Goal: Find specific page/section: Find specific page/section

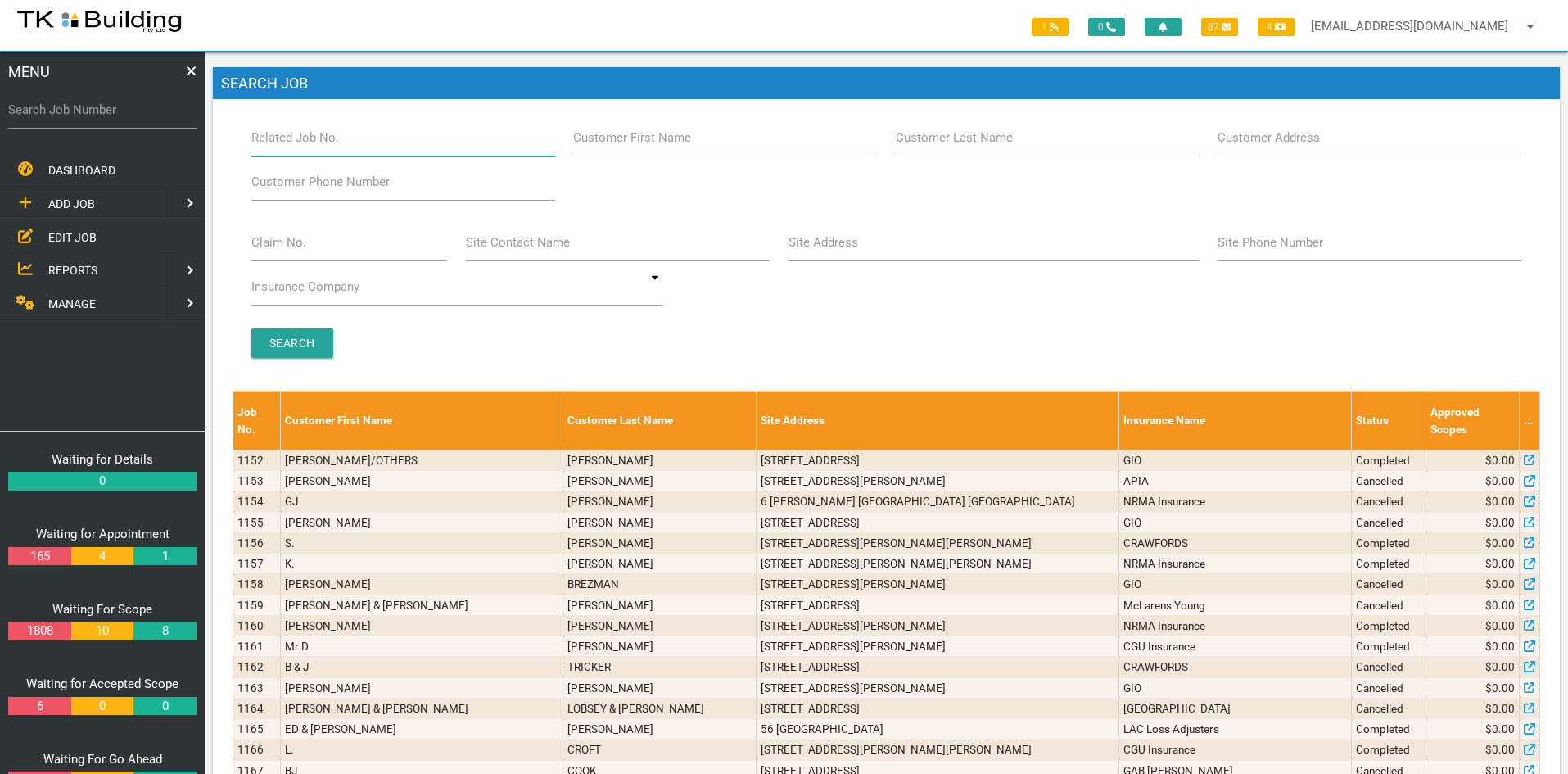
click at [351, 144] on input "Related Job No." at bounding box center [403, 137] width 304 height 38
type input "27750"
click at [298, 342] on input "Search" at bounding box center [292, 343] width 82 height 29
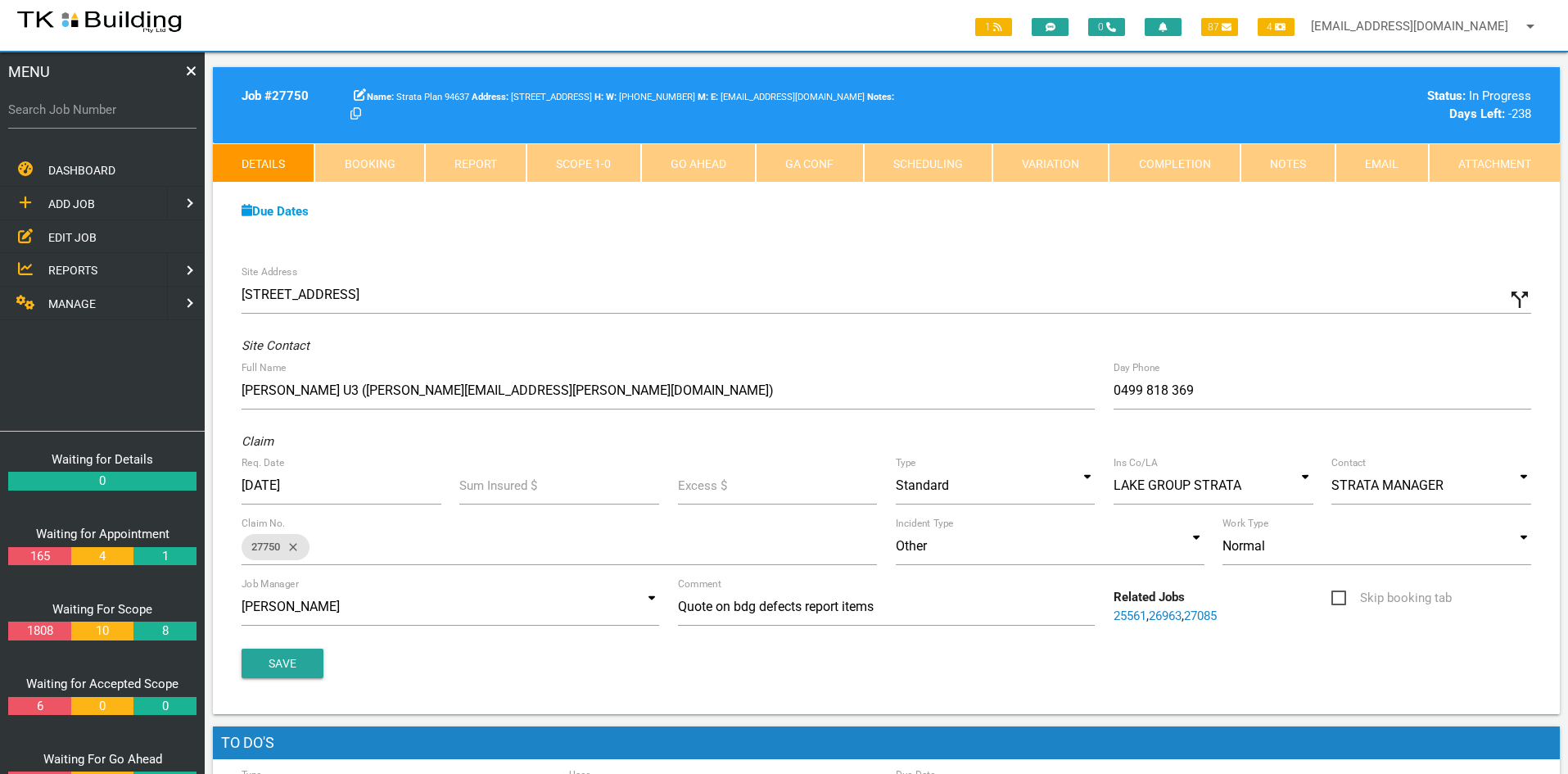
click at [1074, 265] on div "Site Address [STREET_ADDRESS] call_split Custom Address Street [GEOGRAPHIC_DATA…" at bounding box center [886, 485] width 1347 height 458
click at [1284, 154] on link "Notes" at bounding box center [1287, 163] width 95 height 39
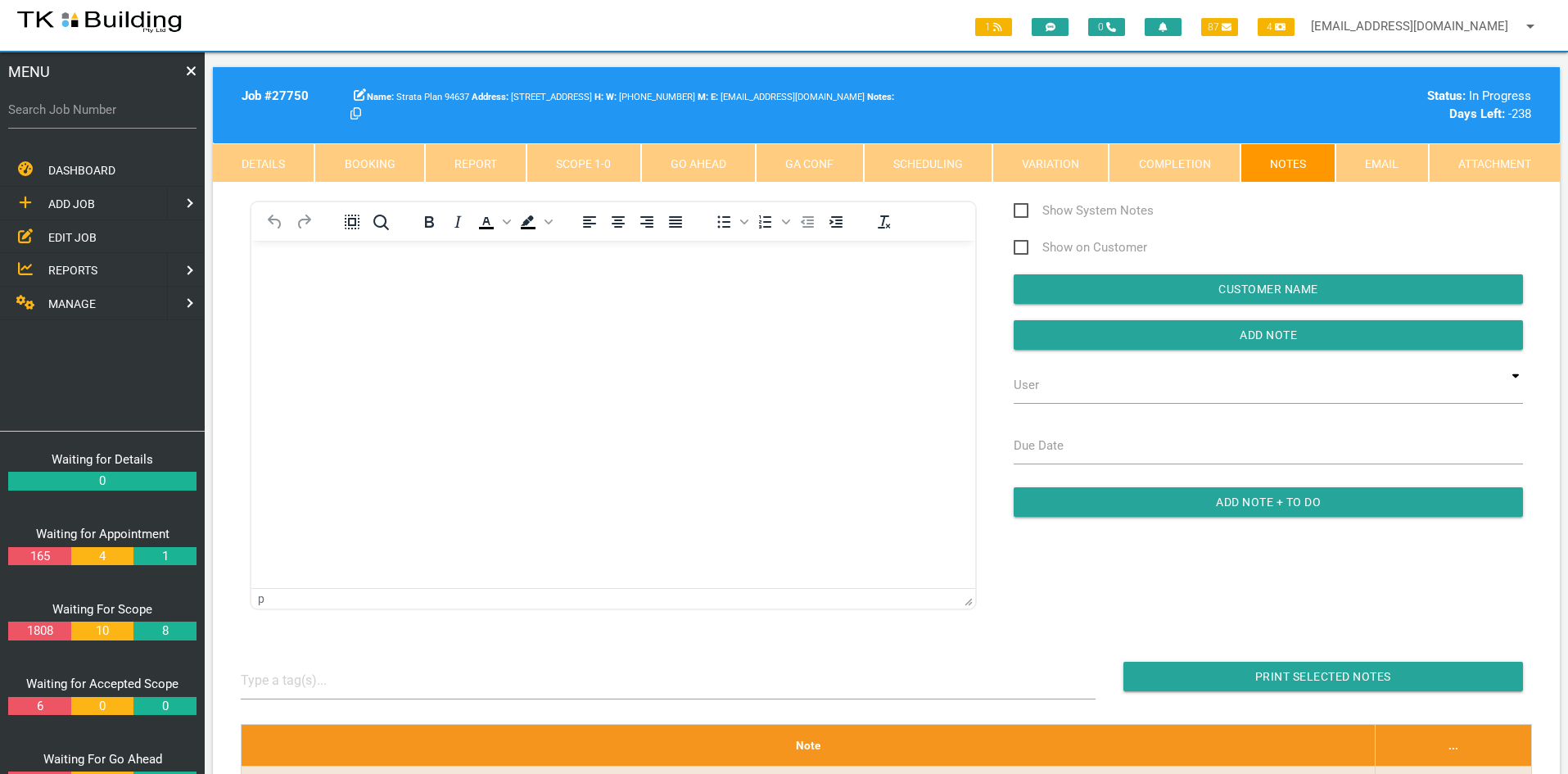
click at [617, 315] on html at bounding box center [613, 277] width 723 height 74
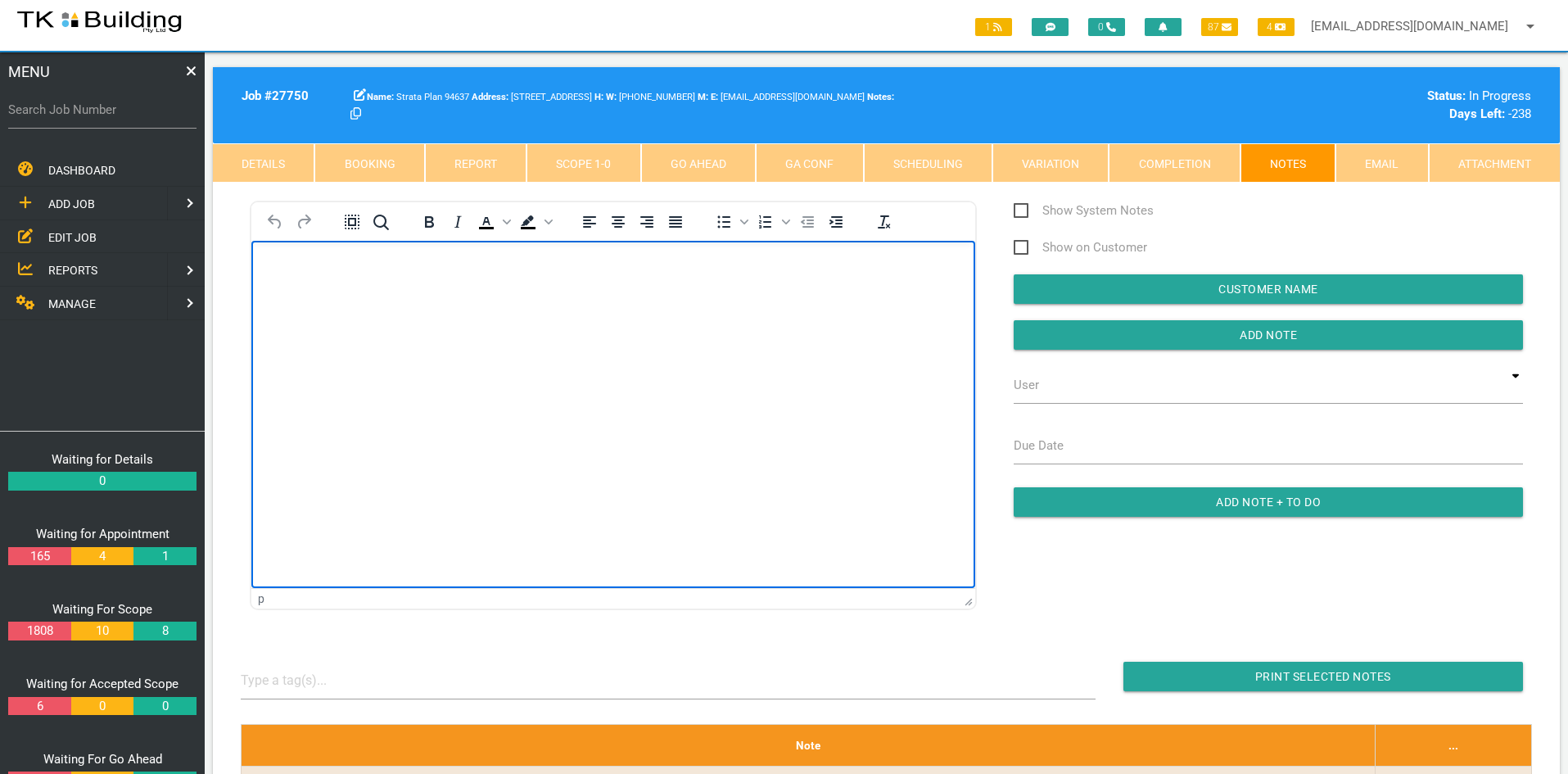
scroll to position [59, 0]
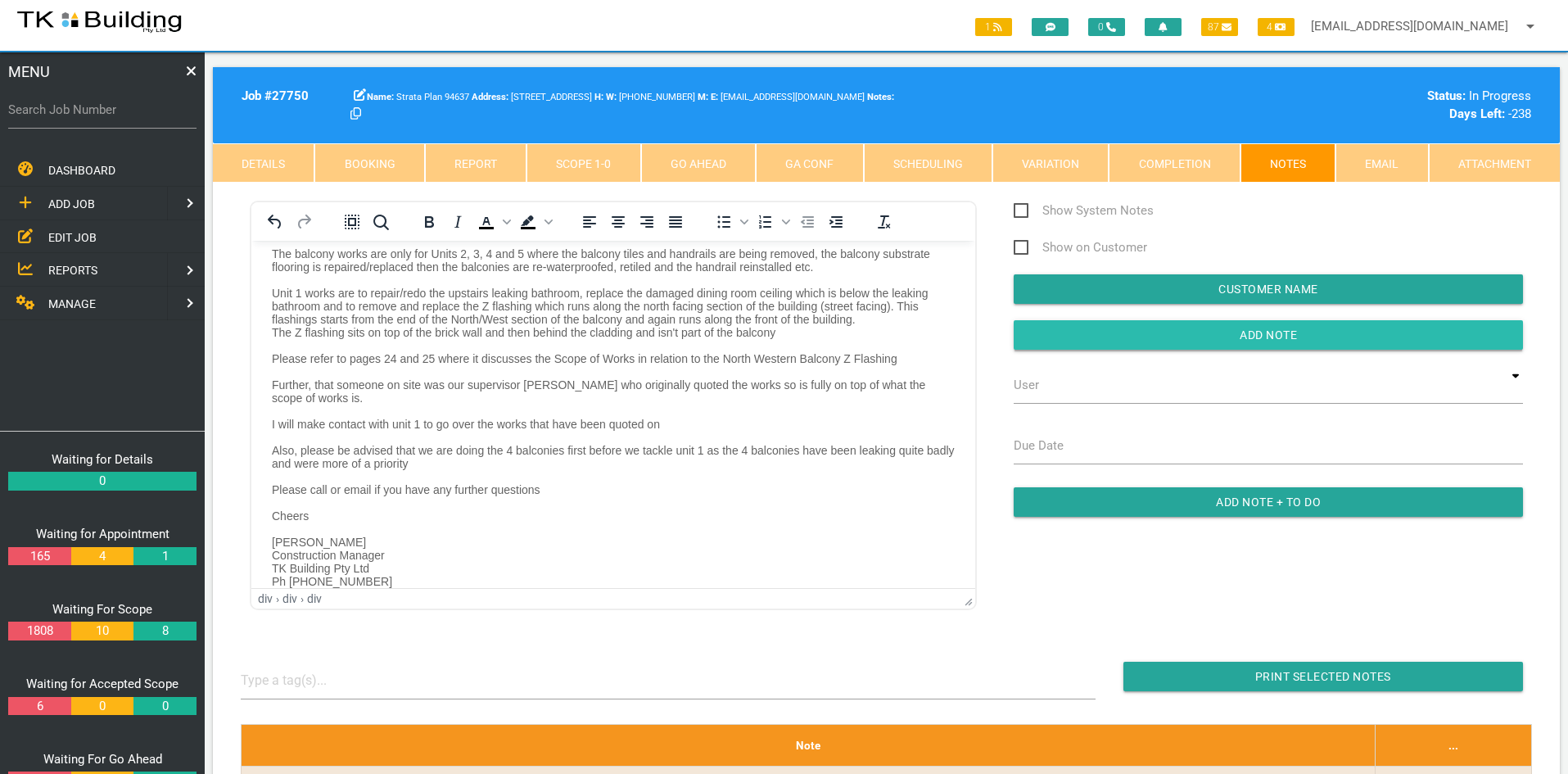
click at [1318, 331] on input "button" at bounding box center [1268, 335] width 510 height 29
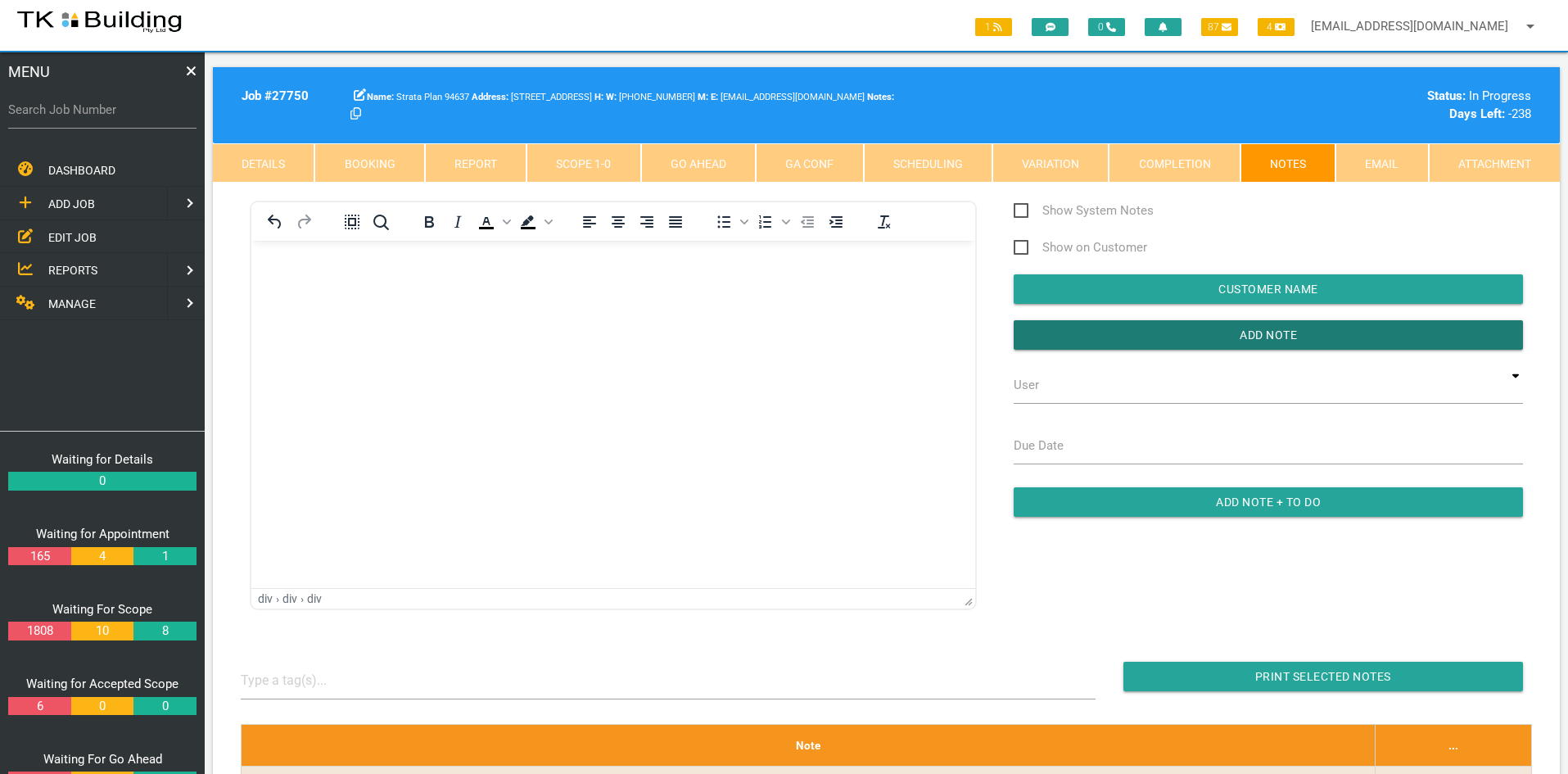
scroll to position [0, 0]
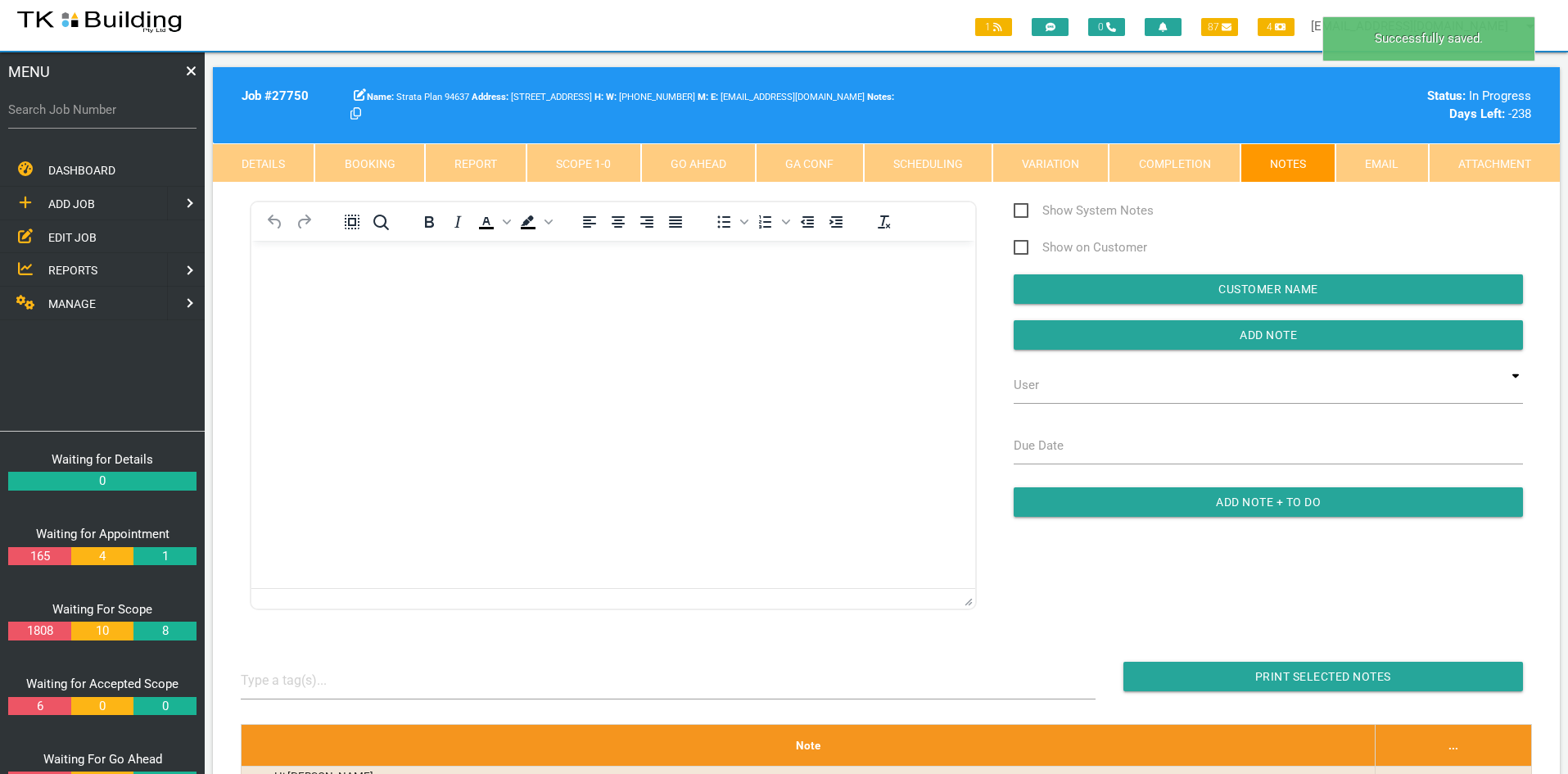
click at [567, 315] on html at bounding box center [613, 277] width 723 height 74
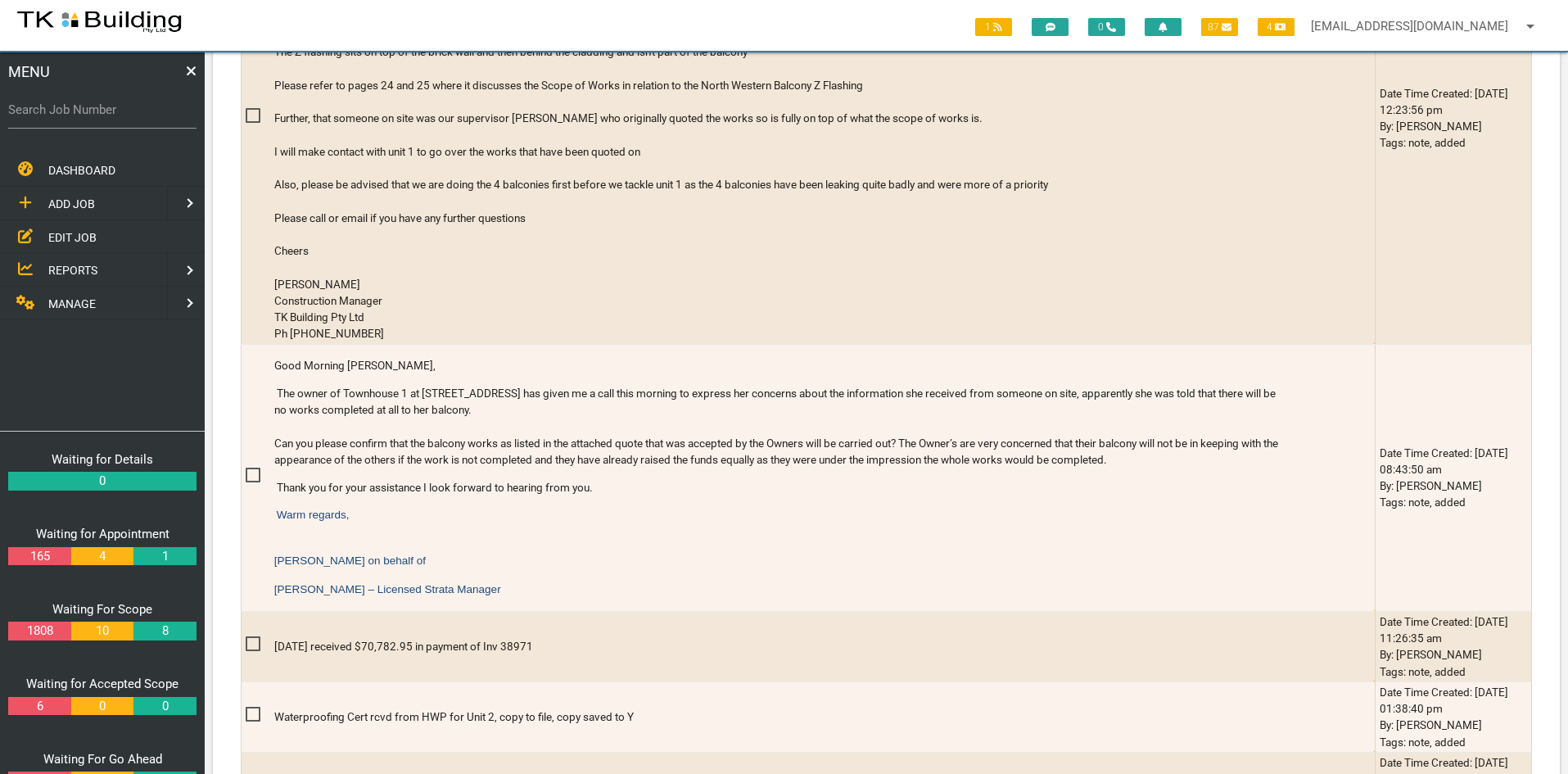
scroll to position [656, 0]
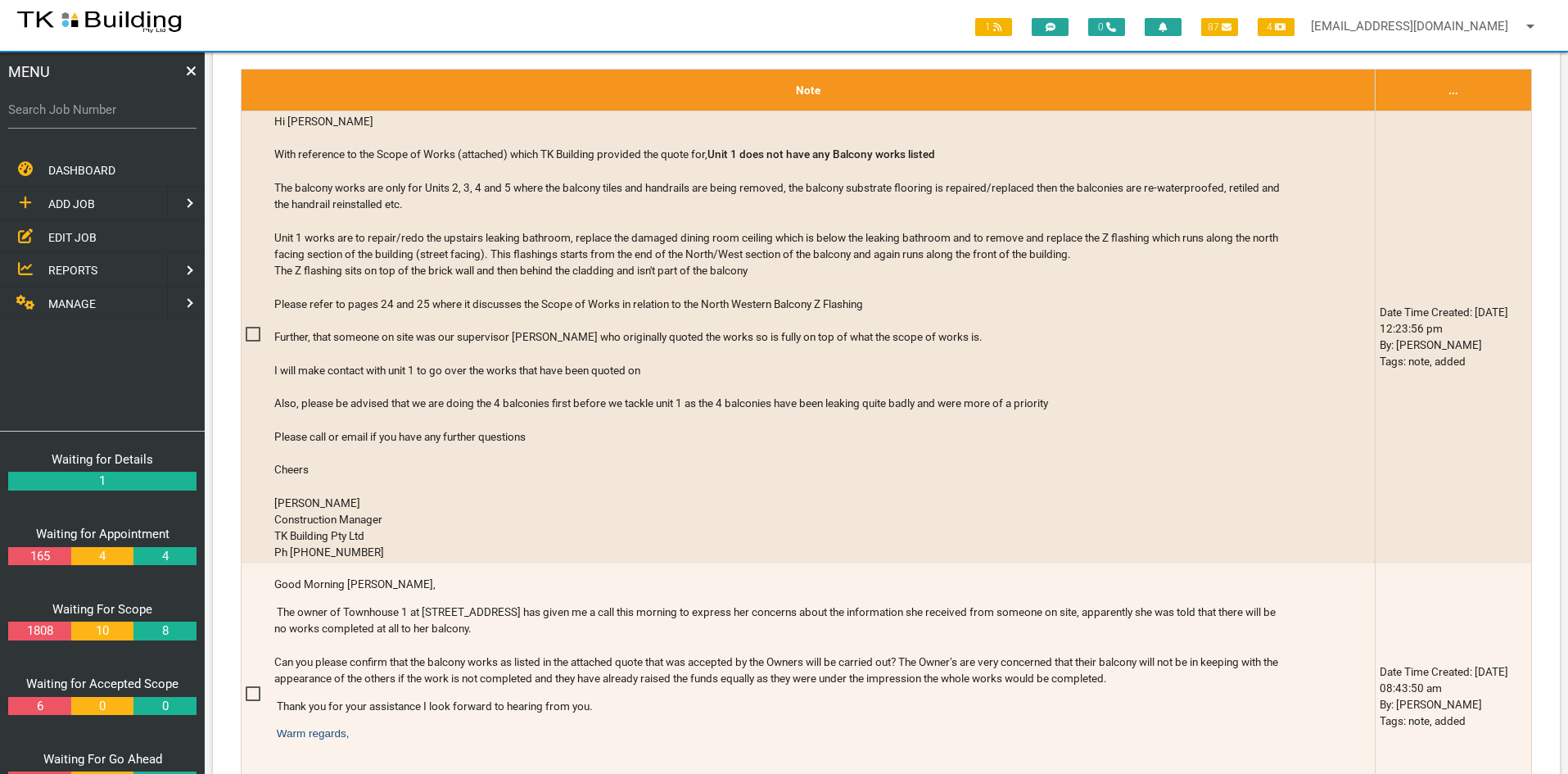
click at [75, 230] on span "EDIT JOB" at bounding box center [73, 237] width 49 height 13
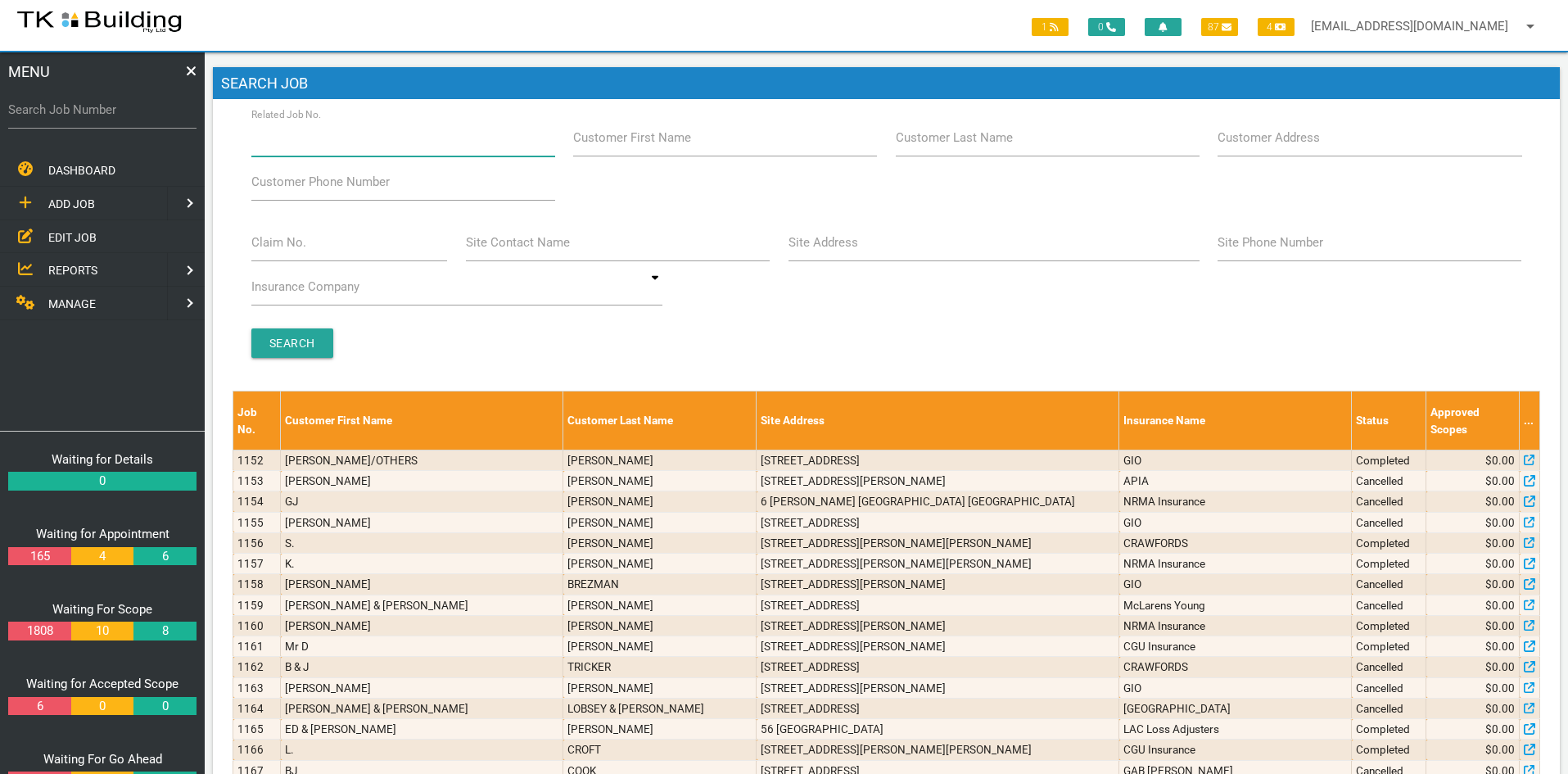
click at [353, 148] on input "Related Job No." at bounding box center [403, 137] width 304 height 38
type input "27767"
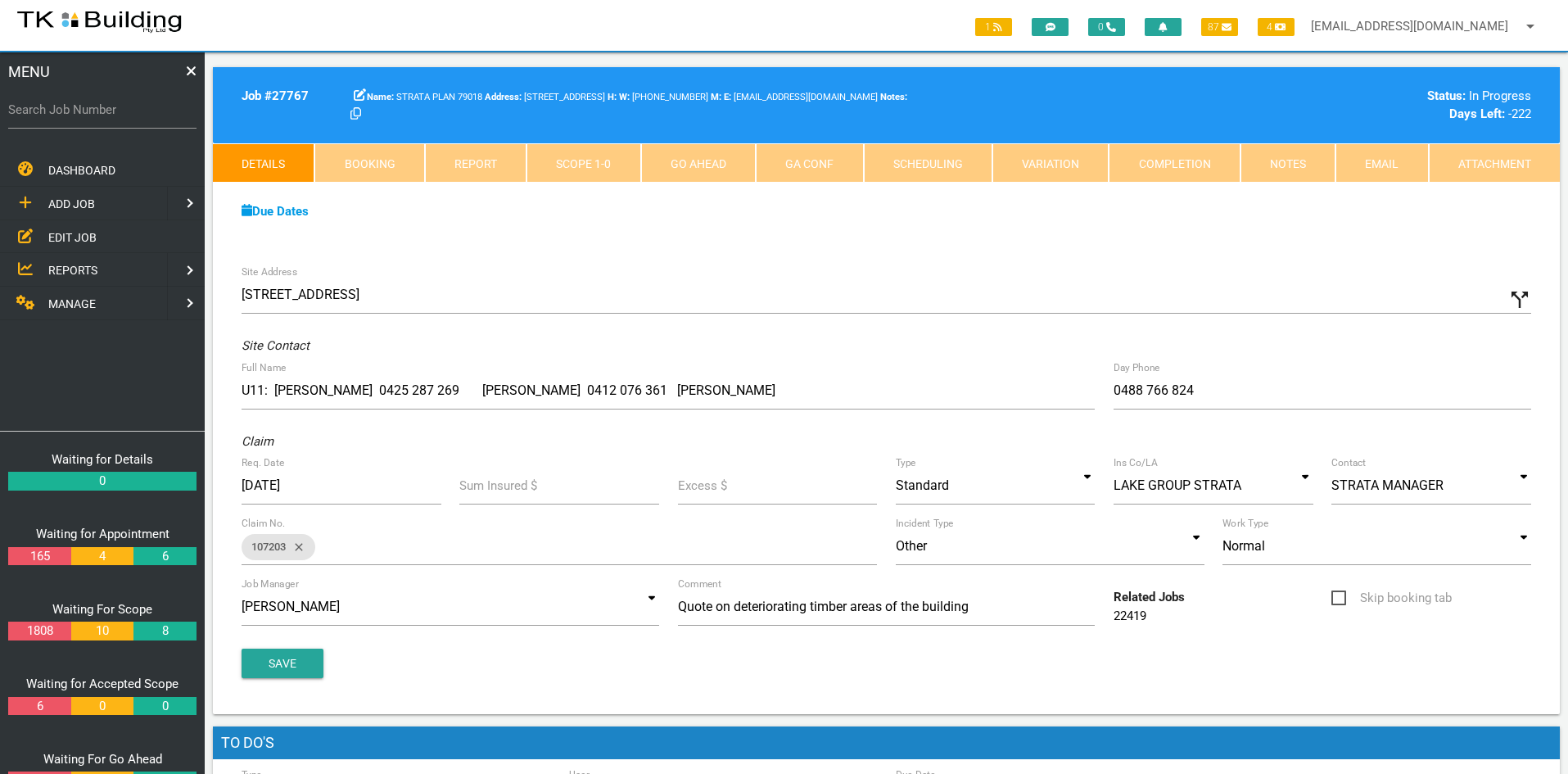
click at [61, 227] on link "EDIT JOB" at bounding box center [102, 237] width 211 height 34
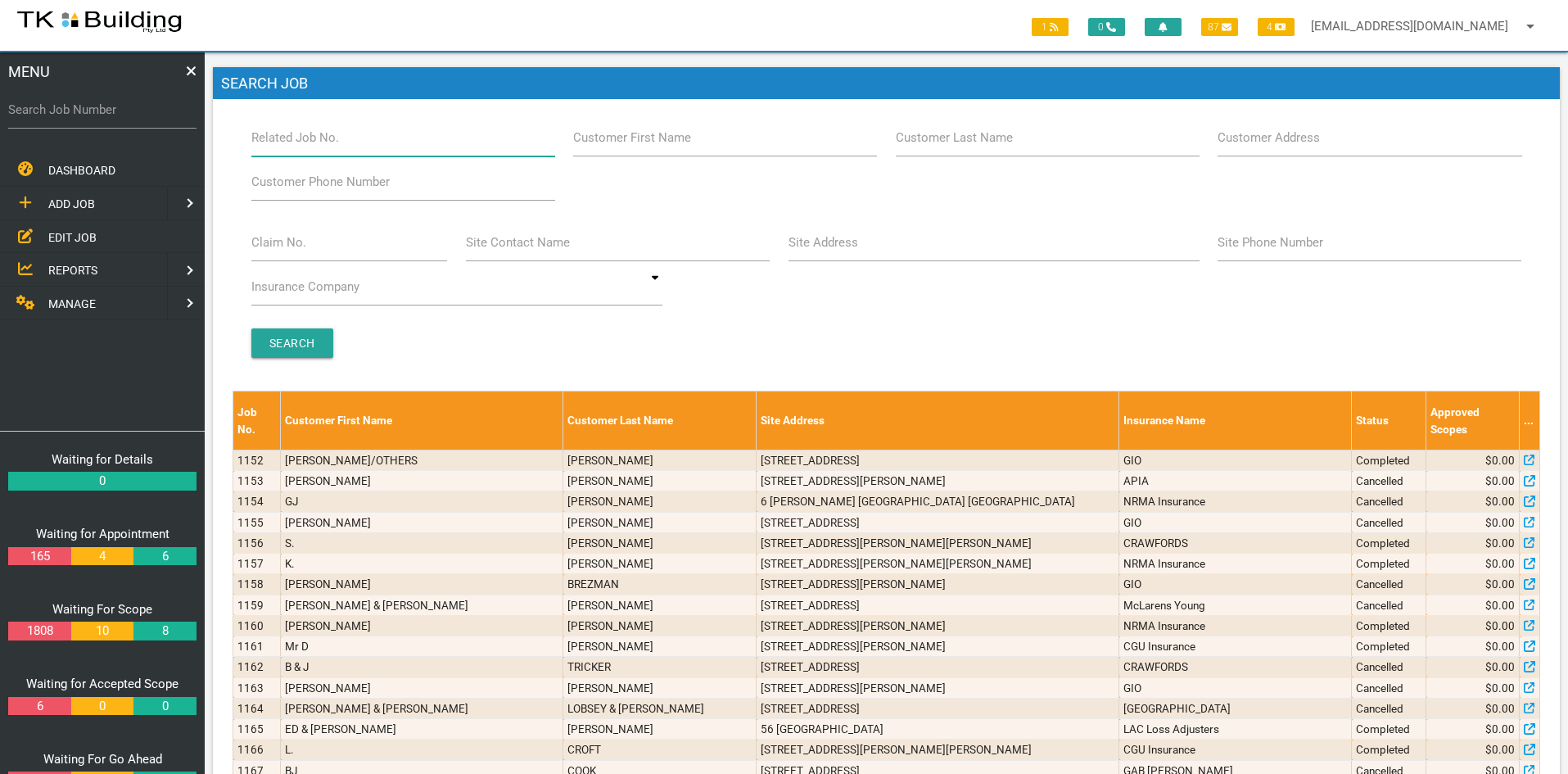
click at [351, 135] on input "Related Job No." at bounding box center [403, 137] width 304 height 38
type input "28108"
